Goal: Use online tool/utility: Utilize a website feature to perform a specific function

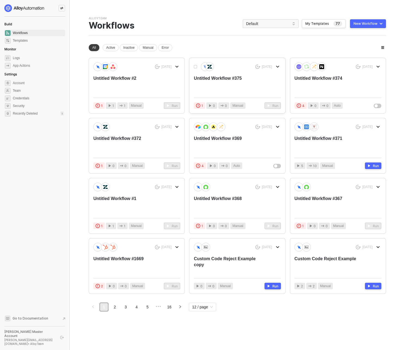
click at [225, 78] on div "Untitled Workflow #375" at bounding box center [228, 84] width 69 height 18
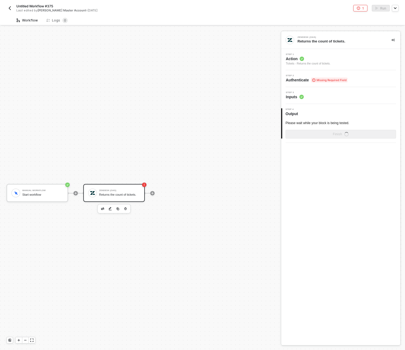
scroll to position [10, 0]
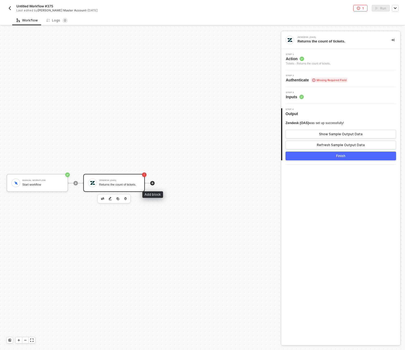
click at [152, 183] on icon "icon-play" at bounding box center [152, 183] width 2 height 2
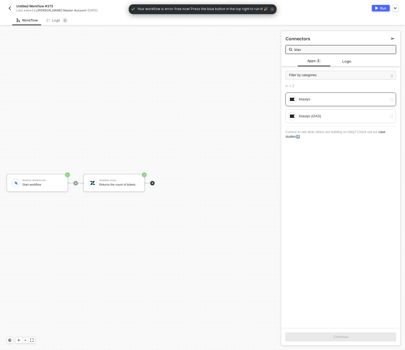
type input "klav"
click at [337, 99] on div "Klaviyo" at bounding box center [343, 99] width 88 height 6
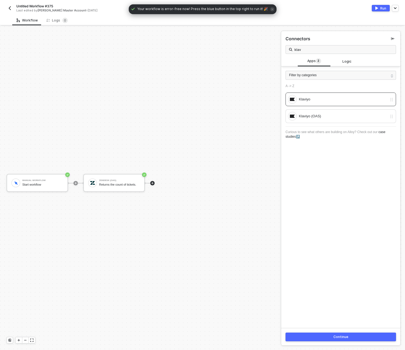
click at [349, 335] on button "Continue" at bounding box center [340, 337] width 110 height 9
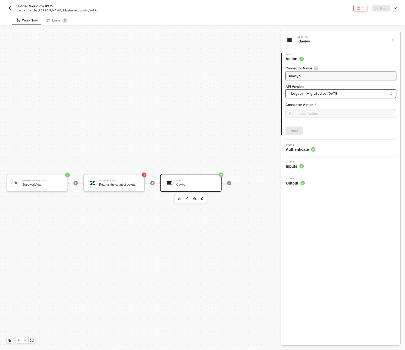
drag, startPoint x: 364, startPoint y: 94, endPoint x: 366, endPoint y: 89, distance: 5.6
click at [366, 89] on div "Legacy - Migrated to [DATE]" at bounding box center [340, 93] width 110 height 9
click at [362, 84] on div "Connector Name Klaviyo API Version Legacy - Migrated to [DATE] legacy 2024-10-1…" at bounding box center [340, 94] width 110 height 56
click at [340, 150] on div "Step 2 Authenticate" at bounding box center [341, 148] width 118 height 8
click at [321, 113] on input "text" at bounding box center [340, 113] width 110 height 9
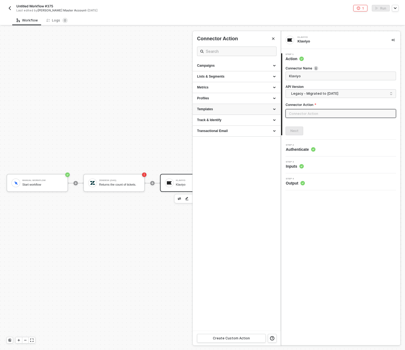
click at [255, 111] on div "Templates" at bounding box center [236, 109] width 79 height 5
click at [252, 127] on li "Get All Templates Returns a list of all the Email Templates you've created" at bounding box center [237, 122] width 88 height 14
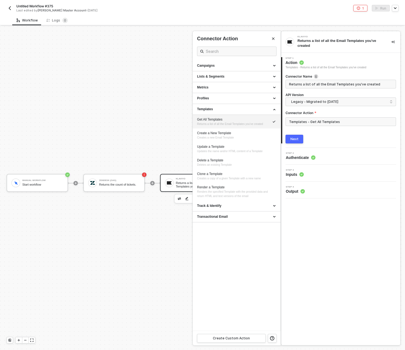
type input "Returns a list of all the Email Templates you've created"
type input "Templates - Get All Templates"
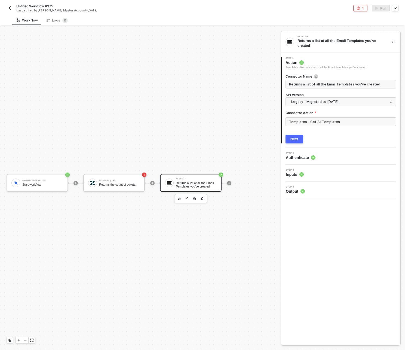
click at [297, 137] on div "Next" at bounding box center [294, 139] width 8 height 4
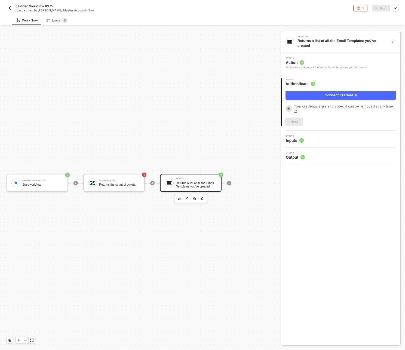
click at [344, 65] on span "Action" at bounding box center [326, 62] width 81 height 5
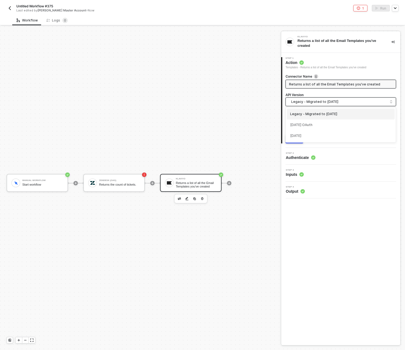
click at [341, 100] on span "Legacy - Migrated to [DATE]" at bounding box center [341, 102] width 101 height 6
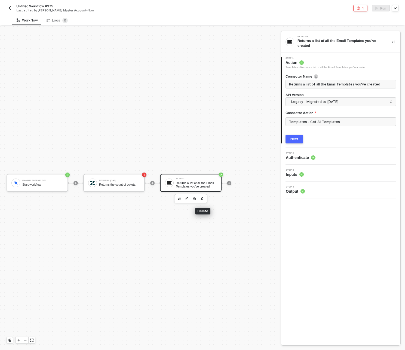
click at [202, 199] on icon "button" at bounding box center [202, 198] width 2 height 3
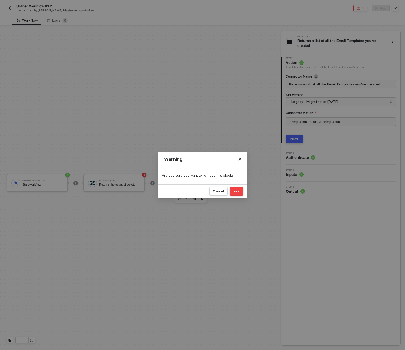
click at [239, 192] on button "Yes" at bounding box center [236, 191] width 13 height 9
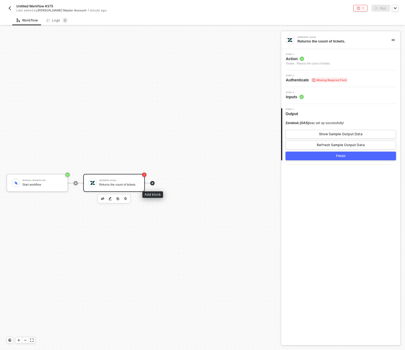
click at [151, 183] on icon "icon-play" at bounding box center [152, 182] width 3 height 3
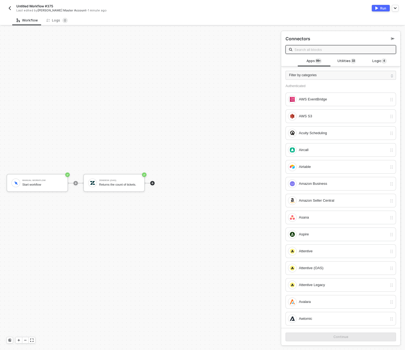
click at [312, 51] on input "text" at bounding box center [343, 50] width 98 height 6
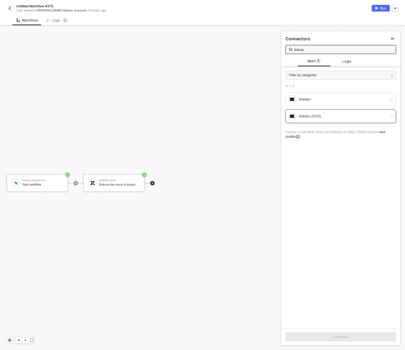
type input "klaviy"
click at [327, 117] on div "Klaviyo (OAS)" at bounding box center [343, 116] width 88 height 6
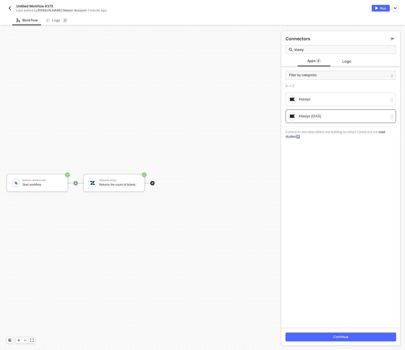
click at [343, 336] on div "Continue" at bounding box center [340, 337] width 15 height 4
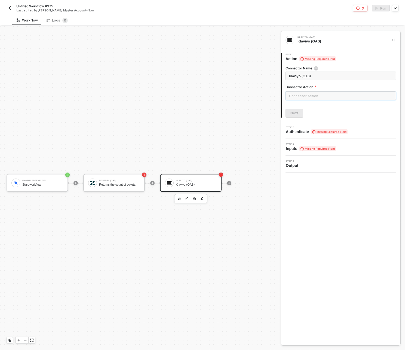
click at [318, 98] on input "text" at bounding box center [340, 95] width 110 height 9
